Goal: Navigation & Orientation: Understand site structure

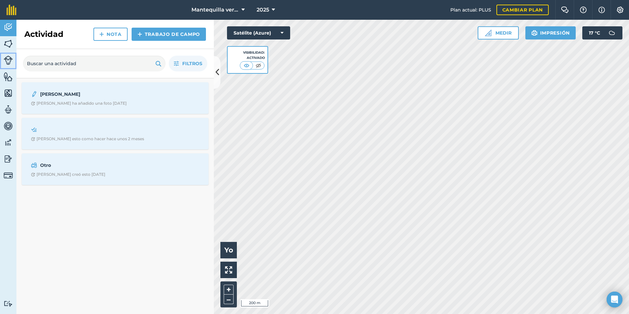
click at [10, 59] on img at bounding box center [8, 60] width 9 height 9
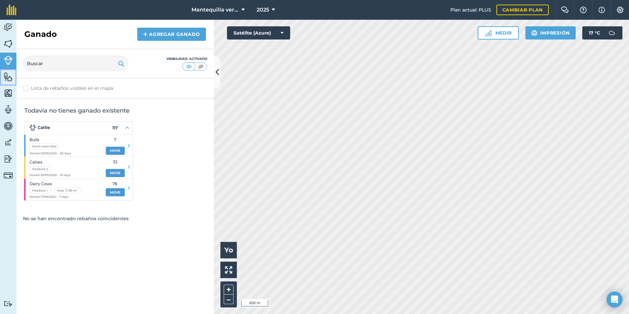
click at [13, 71] on link "Features" at bounding box center [8, 77] width 16 height 16
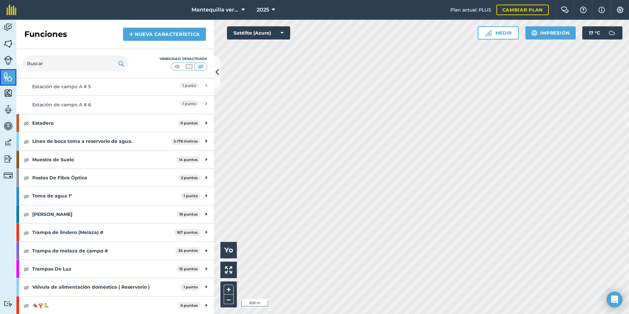
scroll to position [258, 0]
click at [25, 269] on img at bounding box center [26, 269] width 6 height 8
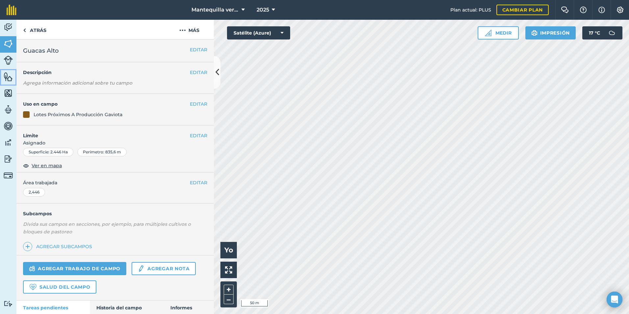
click at [13, 79] on link "Funciones" at bounding box center [8, 77] width 16 height 16
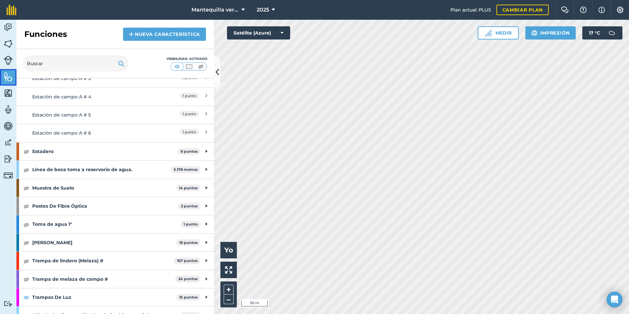
scroll to position [258, 0]
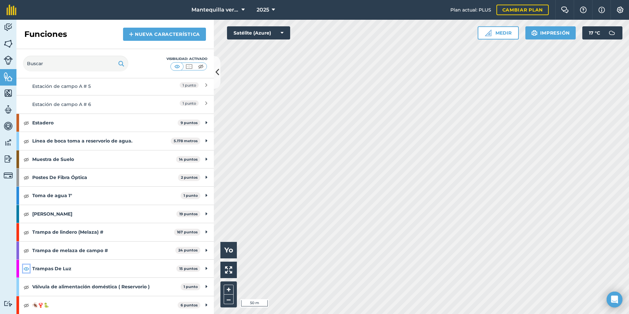
click at [28, 267] on img at bounding box center [26, 269] width 6 height 8
click at [26, 250] on img at bounding box center [26, 251] width 6 height 8
click at [28, 235] on img at bounding box center [26, 232] width 6 height 8
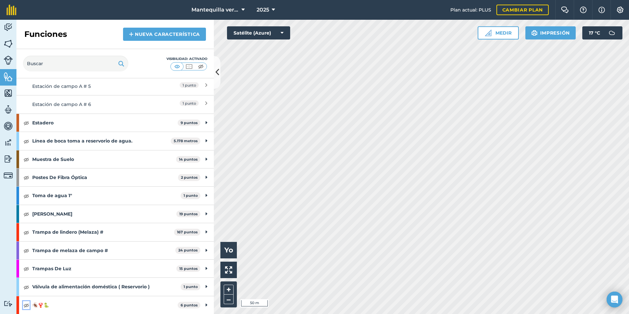
click at [28, 306] on img at bounding box center [26, 305] width 6 height 8
click at [26, 231] on img at bounding box center [26, 232] width 6 height 8
click at [27, 253] on img at bounding box center [26, 251] width 6 height 8
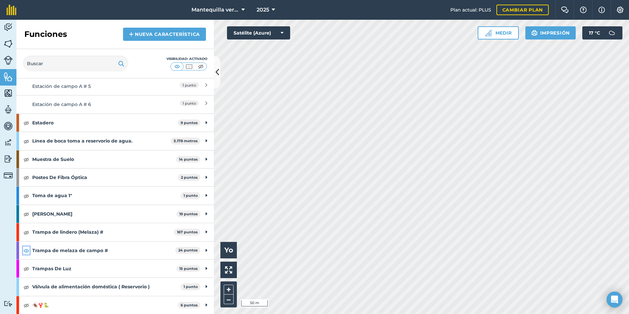
click at [27, 253] on img at bounding box center [26, 251] width 6 height 8
click at [28, 234] on img at bounding box center [26, 232] width 6 height 8
click at [26, 233] on img at bounding box center [26, 232] width 6 height 8
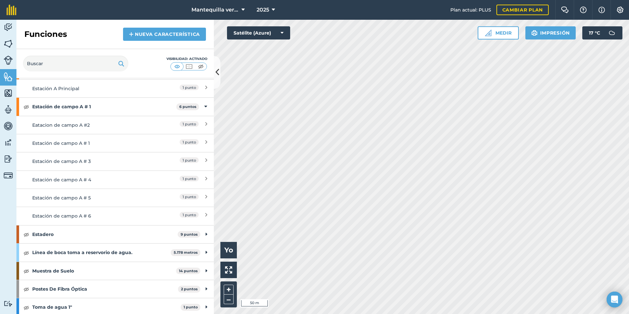
scroll to position [127, 0]
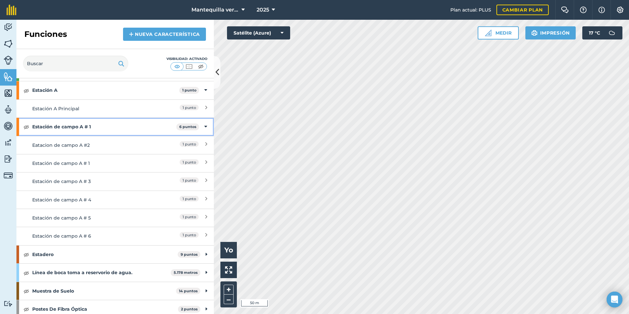
click at [203, 126] on div "Estación de campo A # 1 6 puntos" at bounding box center [114, 127] width 197 height 18
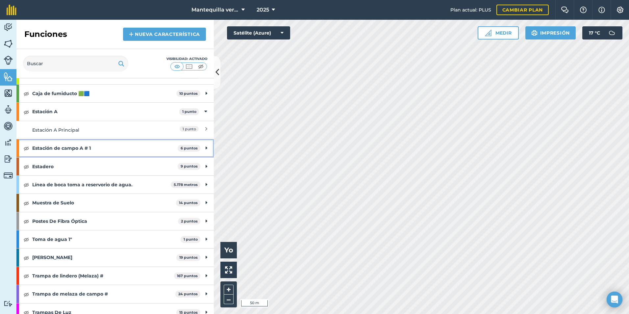
scroll to position [94, 0]
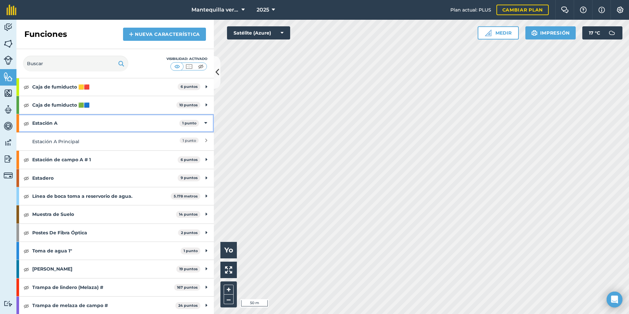
click at [196, 124] on div "Estación A 1 punto" at bounding box center [114, 123] width 197 height 18
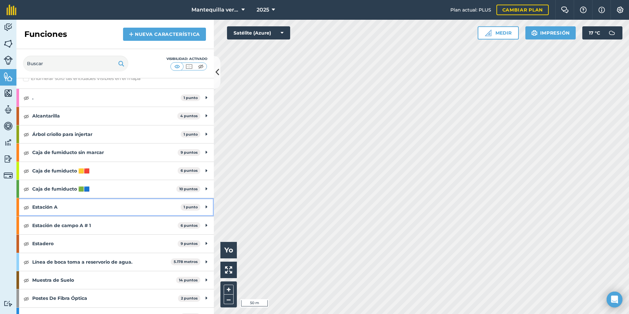
scroll to position [0, 0]
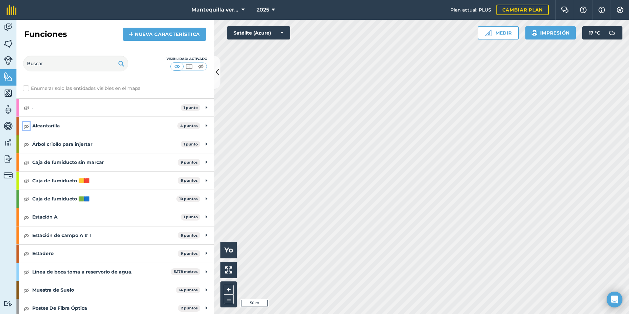
click at [28, 127] on img at bounding box center [26, 126] width 6 height 8
click at [27, 127] on img at bounding box center [26, 126] width 6 height 8
click at [27, 141] on img at bounding box center [26, 144] width 6 height 8
click at [27, 142] on img at bounding box center [26, 144] width 6 height 8
click at [29, 161] on img at bounding box center [26, 163] width 6 height 8
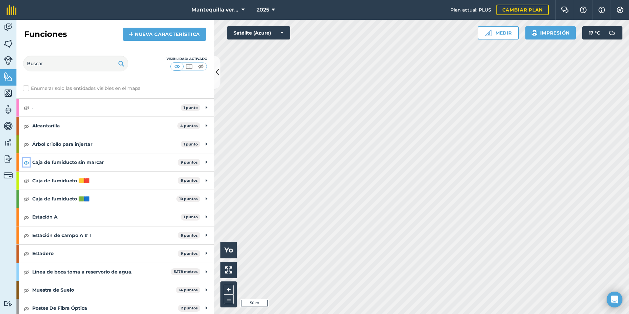
click at [29, 161] on img at bounding box center [26, 163] width 6 height 8
click at [28, 185] on div "Caja de fumiducto 🟨🟥 6 puntos" at bounding box center [114, 181] width 197 height 18
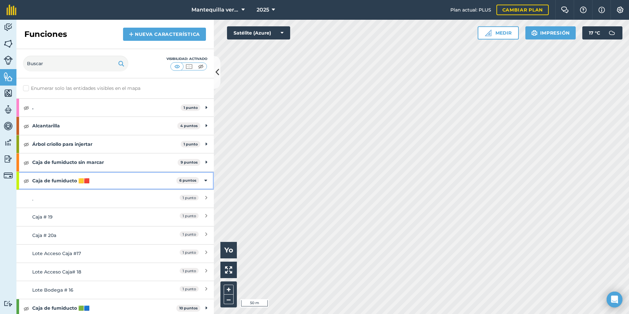
click at [28, 185] on div "Caja de fumiducto 🟨🟥 6 puntos" at bounding box center [114, 181] width 197 height 18
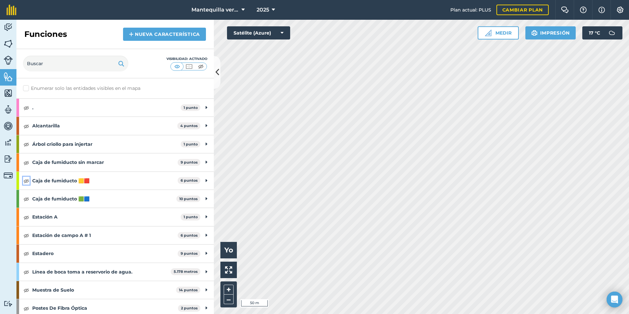
click at [26, 180] on img at bounding box center [26, 181] width 6 height 8
click at [26, 199] on img at bounding box center [26, 199] width 6 height 8
click at [28, 217] on img at bounding box center [26, 217] width 6 height 8
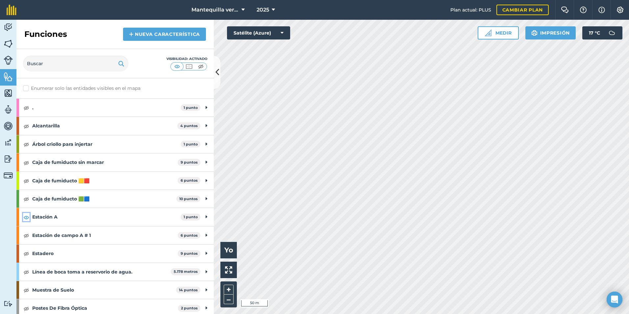
click at [28, 217] on img at bounding box center [26, 217] width 6 height 8
click at [26, 163] on img at bounding box center [26, 163] width 6 height 8
click at [190, 66] on img at bounding box center [189, 66] width 8 height 7
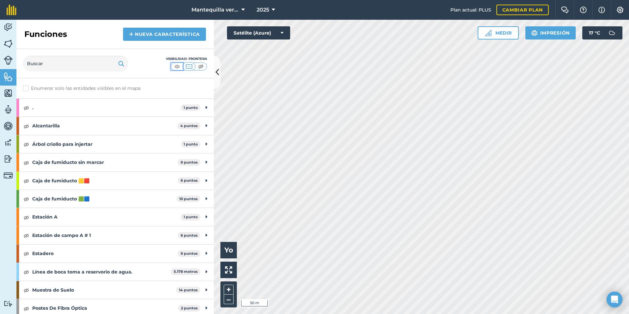
click at [179, 65] on img at bounding box center [177, 66] width 8 height 7
click at [10, 45] on img at bounding box center [8, 44] width 9 height 10
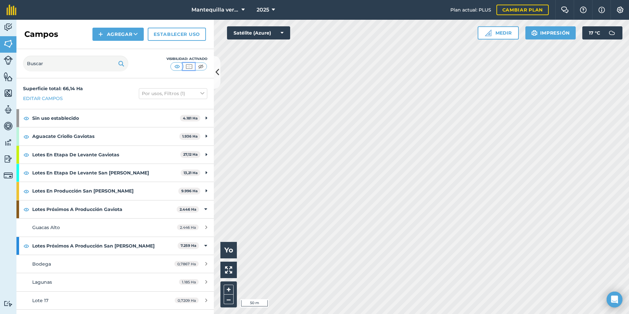
click at [191, 68] on img at bounding box center [189, 66] width 8 height 7
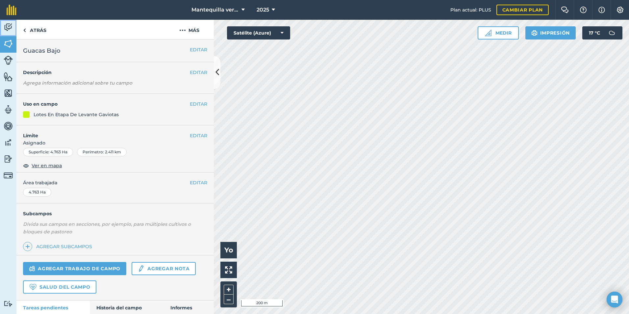
click at [4, 23] on img at bounding box center [8, 27] width 9 height 10
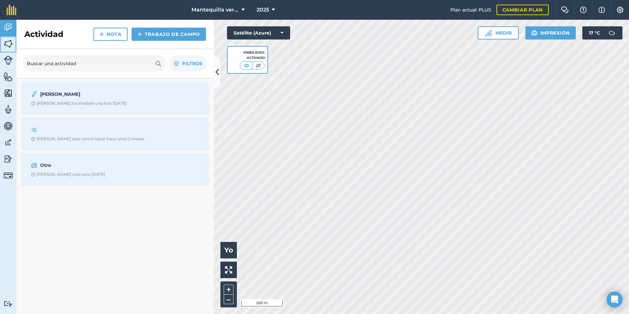
click at [7, 38] on link "Campos" at bounding box center [8, 44] width 16 height 16
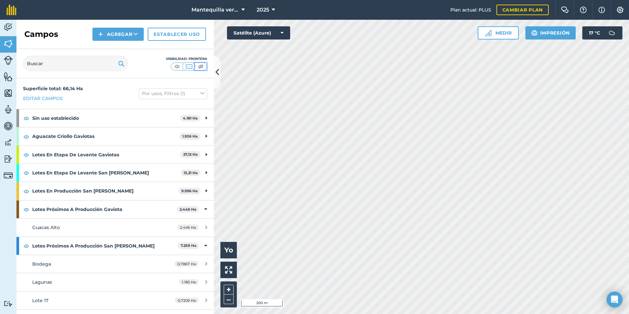
click at [206, 67] on button at bounding box center [201, 66] width 12 height 7
click at [186, 69] on img at bounding box center [189, 66] width 8 height 7
click at [177, 69] on img at bounding box center [177, 66] width 8 height 7
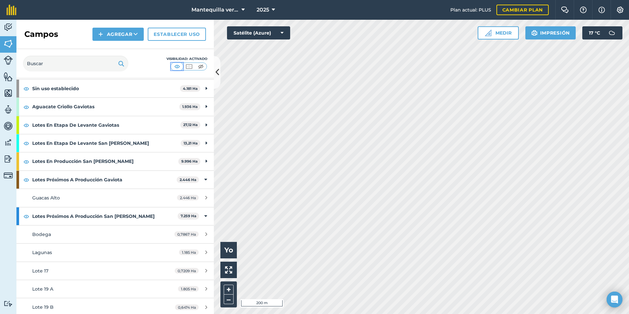
scroll to position [68, 0]
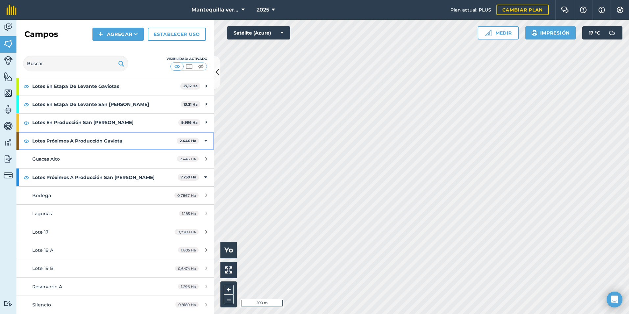
click at [202, 145] on div "Lotes Próximos A Producción Gaviota 2.446 Ha" at bounding box center [114, 141] width 197 height 18
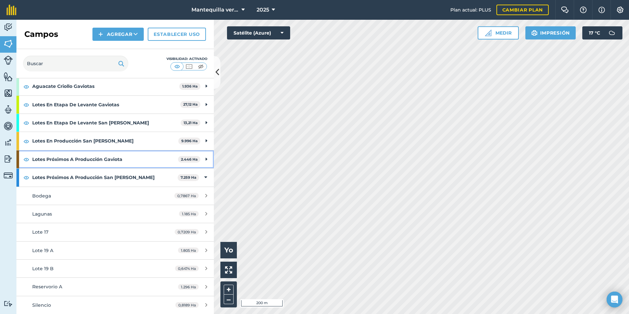
scroll to position [50, 0]
click at [201, 173] on div "Lotes Próximos A Producción San [PERSON_NAME] 7.259 Ha" at bounding box center [114, 178] width 197 height 18
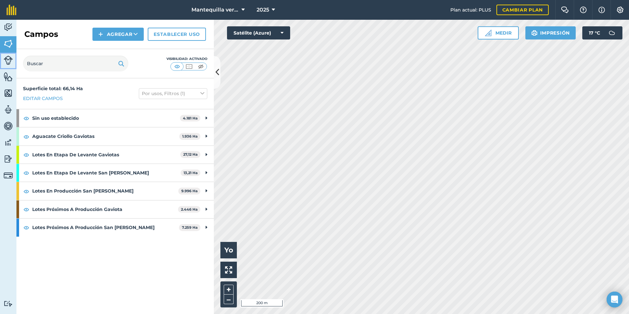
click at [15, 65] on link "Ganado" at bounding box center [8, 61] width 16 height 16
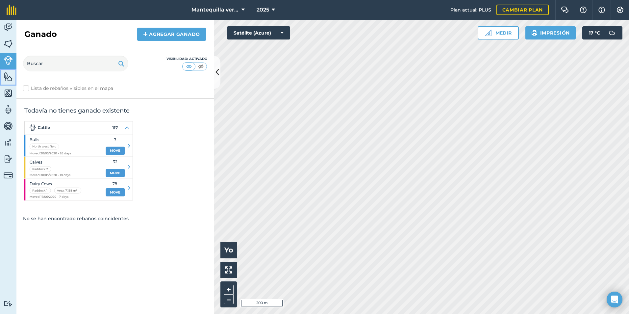
click at [12, 83] on link "Funciones" at bounding box center [8, 77] width 16 height 16
